Goal: Task Accomplishment & Management: Manage account settings

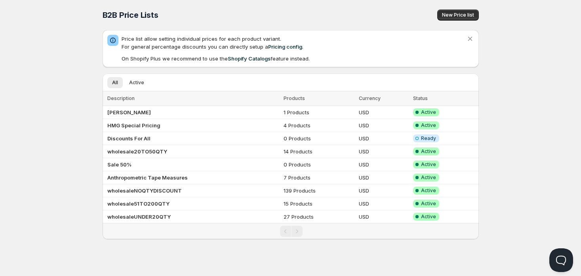
click at [132, 88] on div "All Active More views All Active More views" at bounding box center [286, 82] width 367 height 17
click at [135, 84] on span "Active" at bounding box center [136, 83] width 15 height 6
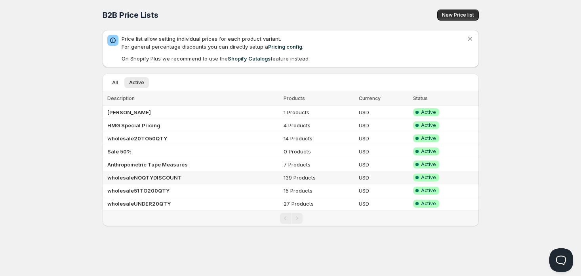
click at [156, 177] on b "wholesaleNOQTYDISCOUNT" at bounding box center [144, 178] width 74 height 6
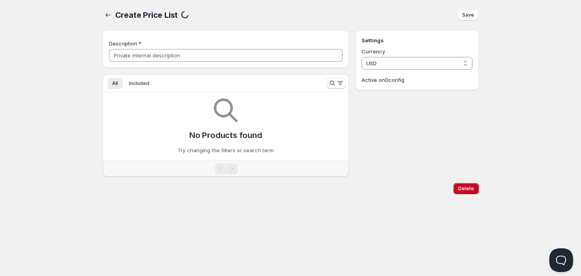
type input "wholesaleNOQTYDISCOUNT"
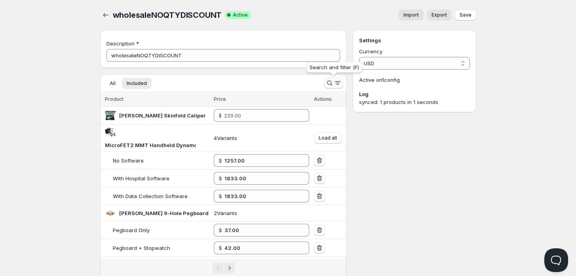
click at [331, 83] on icon "Search and filter results" at bounding box center [329, 83] width 5 height 5
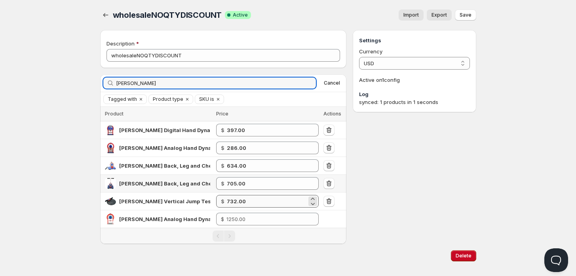
type input "[PERSON_NAME]"
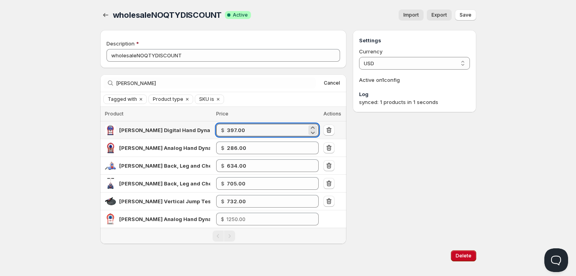
drag, startPoint x: 249, startPoint y: 127, endPoint x: 106, endPoint y: 124, distance: 143.7
click at [106, 124] on tr "Takei Digital Hand Dynamometer $ 397.00" at bounding box center [223, 131] width 247 height 18
type input "376.00"
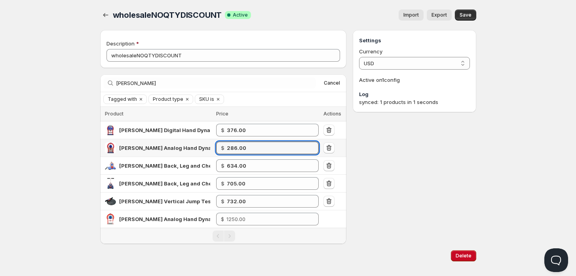
drag, startPoint x: 259, startPoint y: 150, endPoint x: 204, endPoint y: 149, distance: 54.6
click at [211, 149] on tr "Takei Analog Hand Dynamometer $ 286.00" at bounding box center [223, 148] width 247 height 18
type input "280.00"
click at [467, 15] on span "Save" at bounding box center [466, 15] width 12 height 6
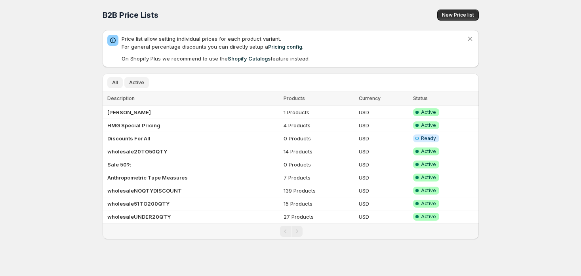
click at [132, 81] on span "Active" at bounding box center [136, 83] width 15 height 6
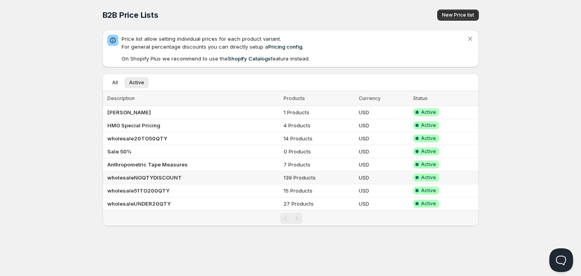
click at [150, 175] on b "wholesaleNOQTYDISCOUNT" at bounding box center [144, 178] width 74 height 6
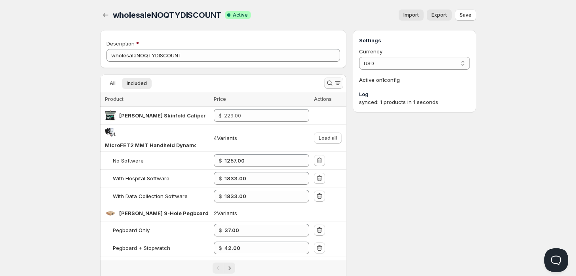
click at [332, 84] on icon "Search and filter results" at bounding box center [330, 83] width 8 height 8
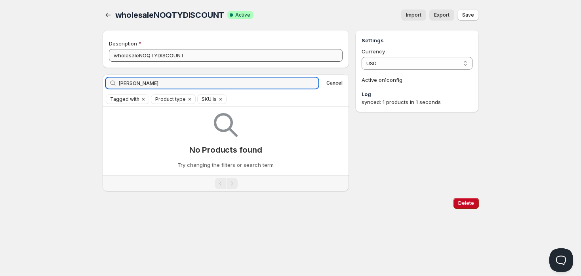
type input "[PERSON_NAME]"
